Goal: Information Seeking & Learning: Find specific fact

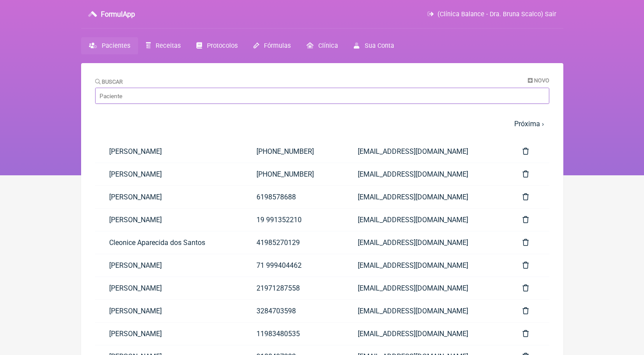
click at [159, 95] on input "Buscar" at bounding box center [322, 96] width 454 height 16
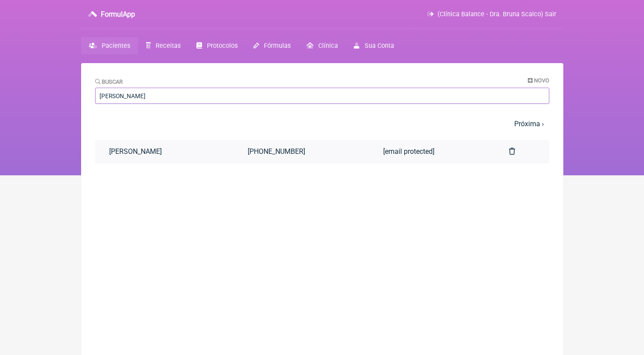
type input "ALESSANDRA SAN"
click at [173, 148] on link "Alessandra Santana da Silva" at bounding box center [164, 151] width 139 height 22
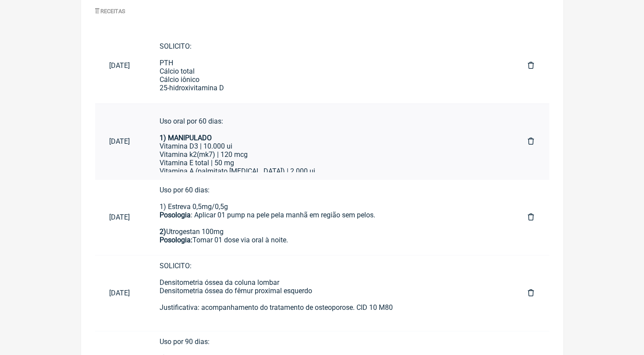
scroll to position [7, 0]
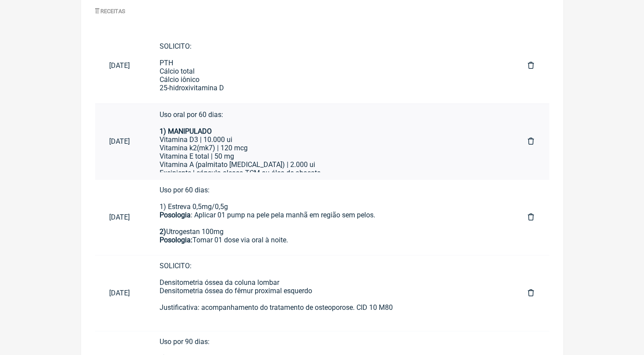
click at [243, 155] on div "Vitamina E total | 50 mg" at bounding box center [329, 156] width 340 height 8
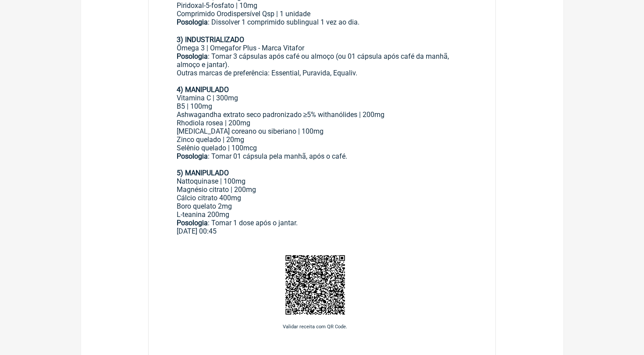
scroll to position [360, 0]
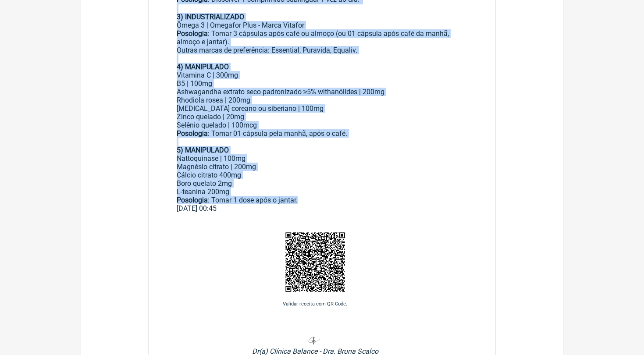
drag, startPoint x: 177, startPoint y: 101, endPoint x: 301, endPoint y: 177, distance: 145.4
click at [301, 177] on div "Uso oral por 60 dias: 1) MANIPULADO Vitamina D3 | 10.000 ui Vitamina k2(mk7) | …" at bounding box center [322, 36] width 291 height 335
copy div "7) LOREMIPSUM Dolorsit A2 | 44.353 co Adipisci e2(se3) | 106 doe Temporin U lab…"
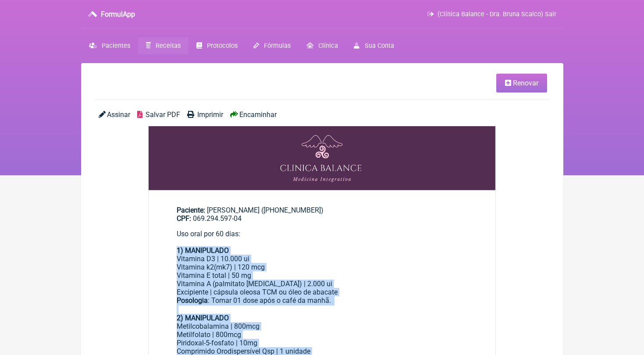
scroll to position [0, 0]
click at [123, 49] on span "Pacientes" at bounding box center [116, 45] width 28 height 7
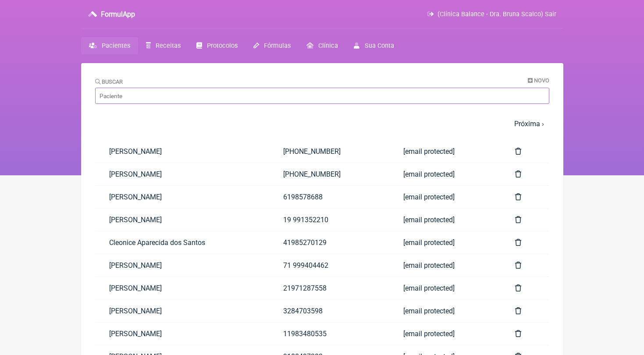
click at [135, 91] on input "Buscar" at bounding box center [322, 96] width 454 height 16
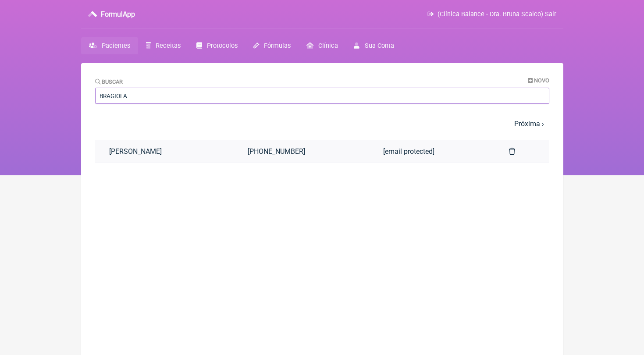
type input "BRAGIOLA"
click at [173, 155] on link "Carolina Alice Bragiola Bonesso" at bounding box center [164, 151] width 139 height 22
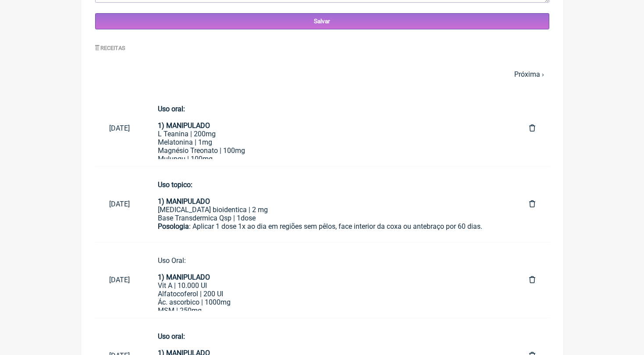
scroll to position [448, 0]
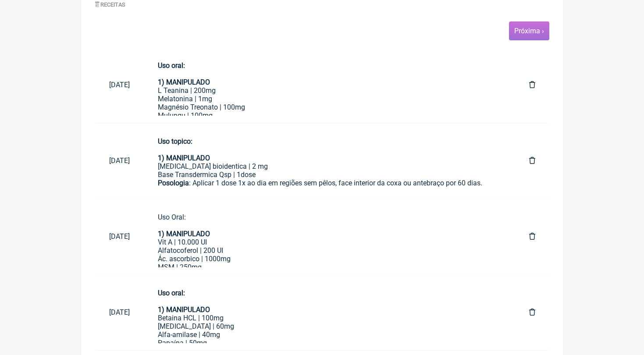
click at [533, 37] on span "Próxima ›" at bounding box center [529, 30] width 40 height 19
click at [532, 27] on link "Próxima ›" at bounding box center [529, 31] width 30 height 8
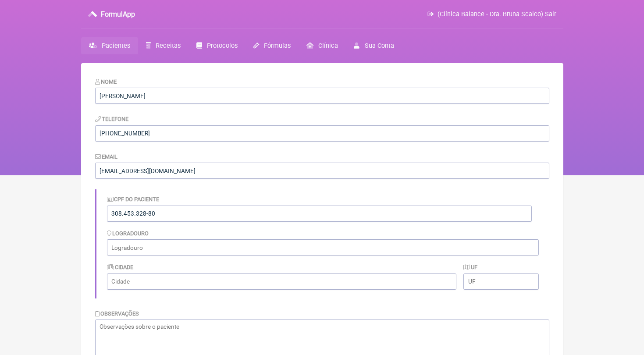
scroll to position [266, 0]
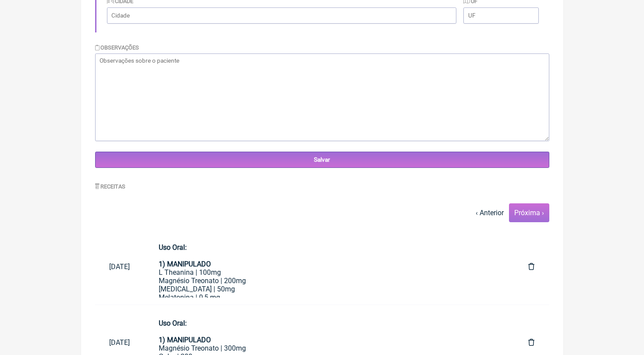
click at [528, 212] on link "Próxima ›" at bounding box center [529, 213] width 30 height 8
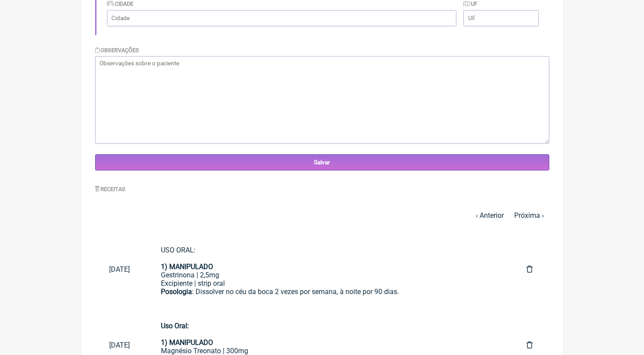
scroll to position [362, 0]
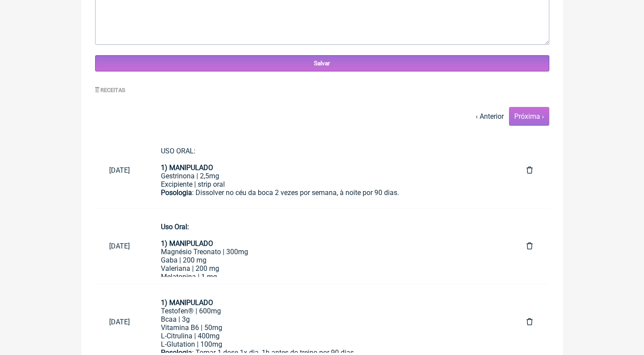
click at [530, 115] on link "Próxima ›" at bounding box center [529, 116] width 30 height 8
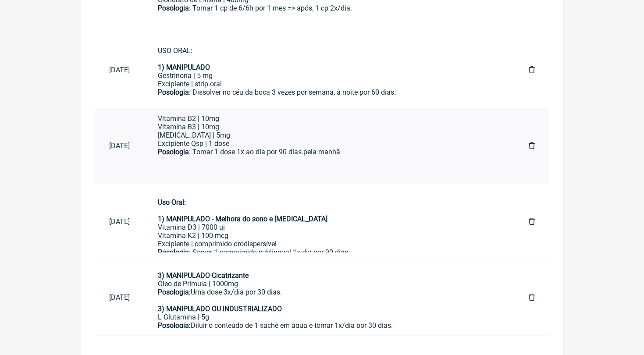
scroll to position [166, 0]
click at [240, 293] on div "Posologia: Uma dose 3x/dia por 30 dias. 3) MANIPULADO OU INDUSTRIALIZADO L Glut…" at bounding box center [329, 304] width 342 height 33
click at [263, 228] on div "Vitamina D3 | 7000 ui Vitamina K2 | 100 mcg" at bounding box center [329, 231] width 342 height 17
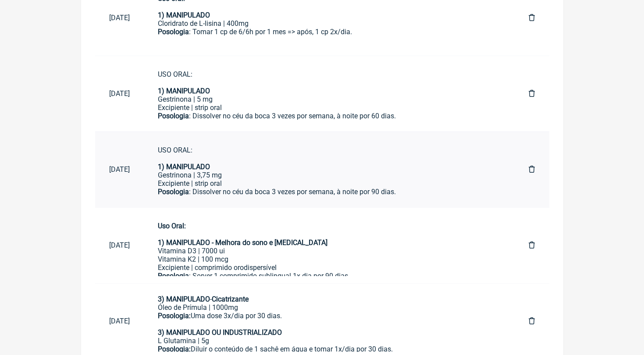
scroll to position [0, 0]
click at [237, 171] on div "Gestrinona | 3,75 mg" at bounding box center [329, 175] width 342 height 8
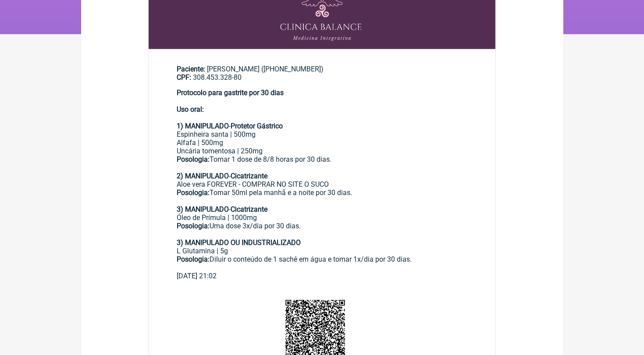
scroll to position [145, 0]
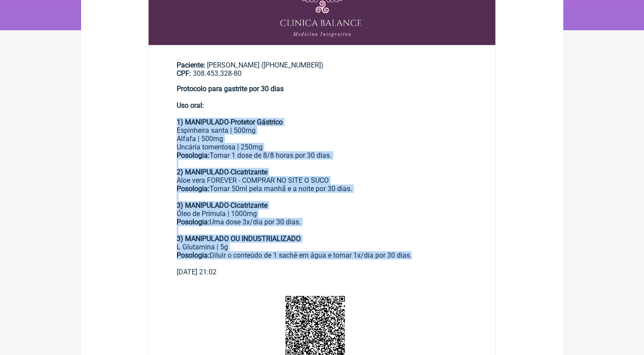
drag, startPoint x: 177, startPoint y: 118, endPoint x: 427, endPoint y: 246, distance: 280.8
click at [427, 246] on div "Protocolo para gastrite por 30 dias Uso oral: 1) MANIPULADO - Protetor Gástrico…" at bounding box center [322, 176] width 291 height 183
copy div "1) MANIPULADO - Protetor Gástrico Espinheira santa | 500mg Alfafa | 500mg Uncár…"
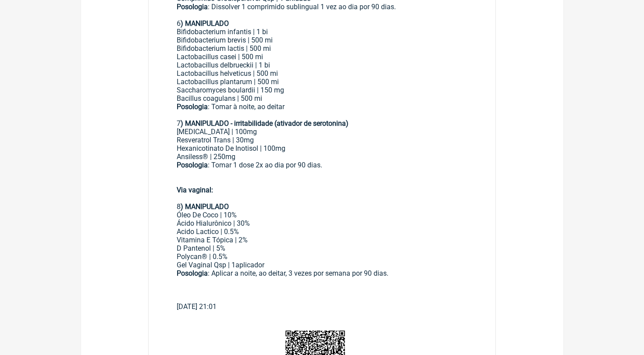
scroll to position [457, 0]
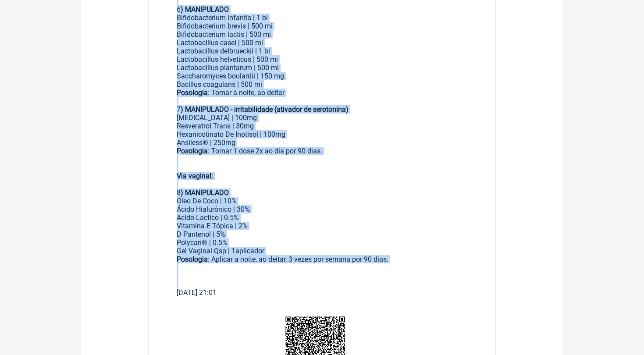
drag, startPoint x: 177, startPoint y: 246, endPoint x: 426, endPoint y: 257, distance: 250.0
click at [426, 257] on div "Uso Oral: 1) MANIPULADO - Melhora do sono e cortisol Vitamina D3 | 7000 ui Vita…" at bounding box center [322, 30] width 291 height 516
copy div "1) MANIPULADO - Melhora do sono e cortisol Vitamina D3 | 7000 ui Vitamina K2 | …"
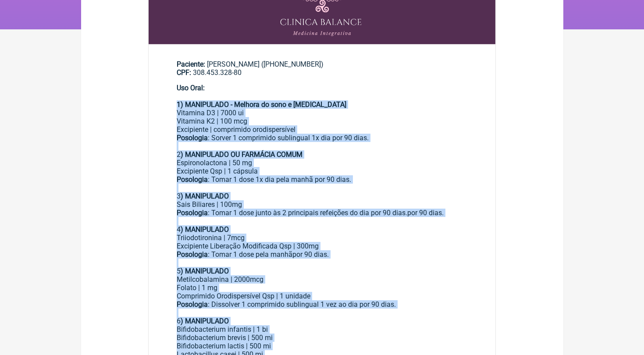
scroll to position [60, 0]
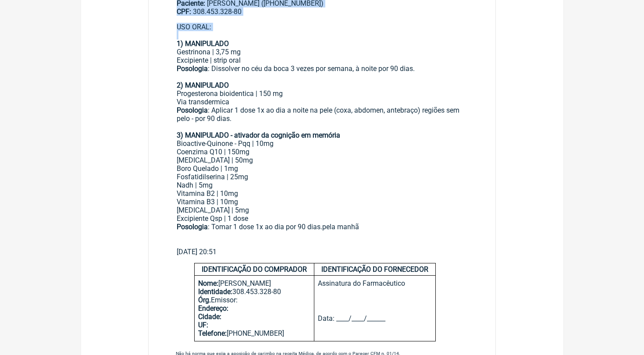
scroll to position [253, 0]
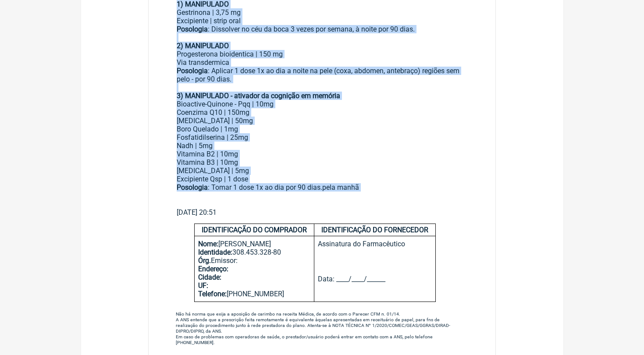
drag, startPoint x: 177, startPoint y: 253, endPoint x: 380, endPoint y: 183, distance: 214.8
click at [380, 183] on div "USO ORAL: 1) MANIPULADO Gestrinona | 3,75 mg Excipiente | strip oral Posologia …" at bounding box center [322, 95] width 291 height 225
copy div "1) MANIPULADO Gestrinona | 3,75 mg Excipiente | strip oral Posologia : Dissolve…"
